Goal: Information Seeking & Learning: Learn about a topic

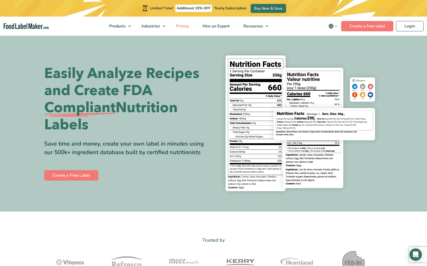
click at [183, 25] on span "Pricing" at bounding box center [181, 26] width 15 height 6
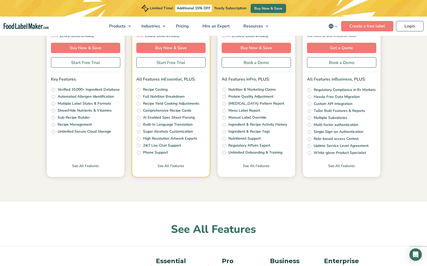
scroll to position [143, 0]
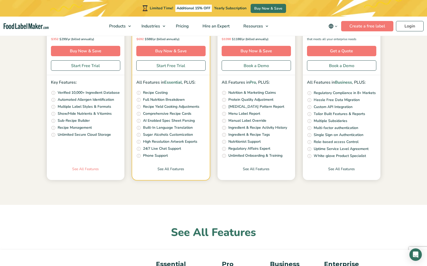
click at [92, 168] on link "See All Features" at bounding box center [86, 173] width 78 height 14
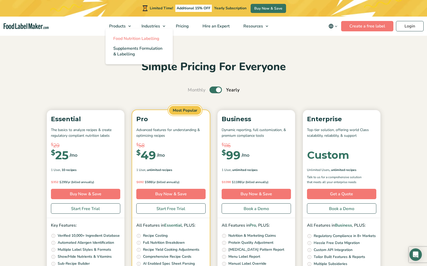
click at [127, 36] on span "Food Nutrition Labelling" at bounding box center [136, 39] width 46 height 6
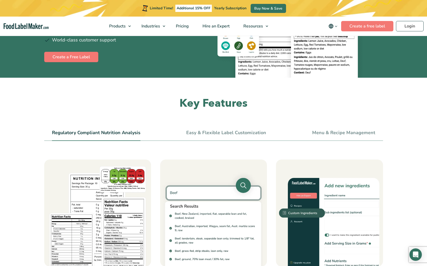
scroll to position [135, 0]
